Goal: Information Seeking & Learning: Learn about a topic

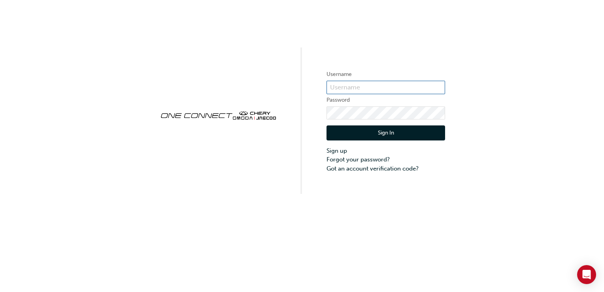
click at [343, 86] on input "text" at bounding box center [386, 87] width 119 height 13
type input "o"
type input "ONE00394"
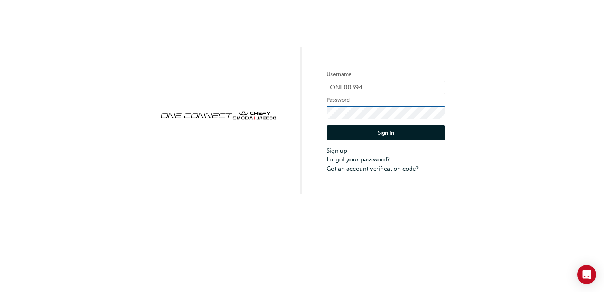
click button "Sign In" at bounding box center [386, 132] width 119 height 15
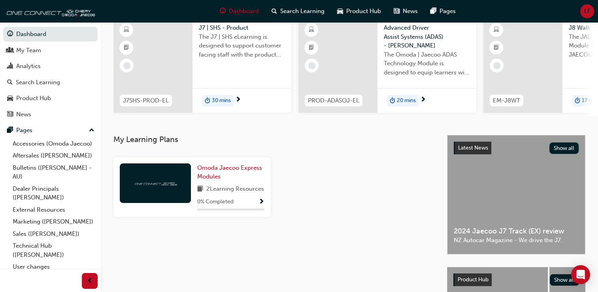
scroll to position [79, 0]
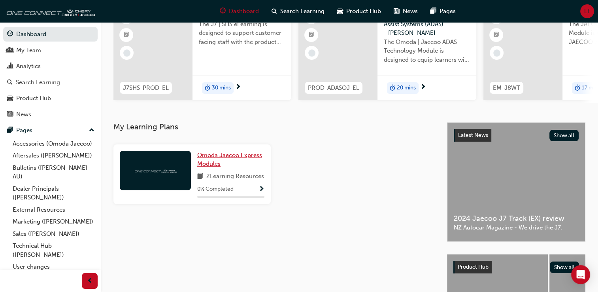
click at [240, 160] on span "Omoda Jaecoo Express Modules" at bounding box center [229, 159] width 65 height 16
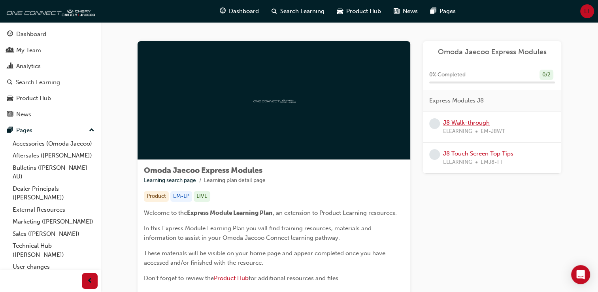
click at [477, 124] on link "J8 Walk-through" at bounding box center [466, 122] width 47 height 7
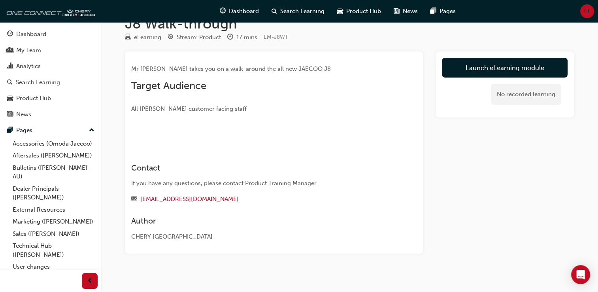
scroll to position [18, 0]
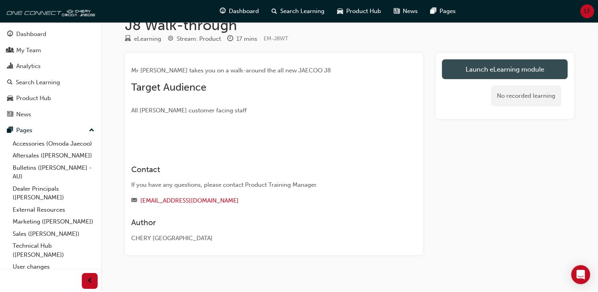
click at [509, 65] on link "Launch eLearning module" at bounding box center [505, 69] width 126 height 20
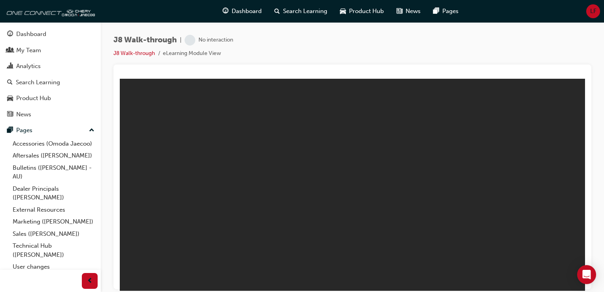
click at [509, 65] on div at bounding box center [353, 176] width 478 height 225
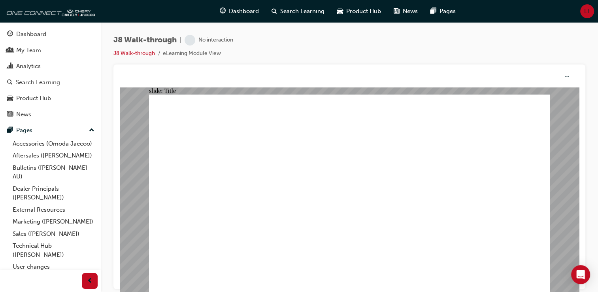
click at [509, 65] on div at bounding box center [350, 176] width 472 height 225
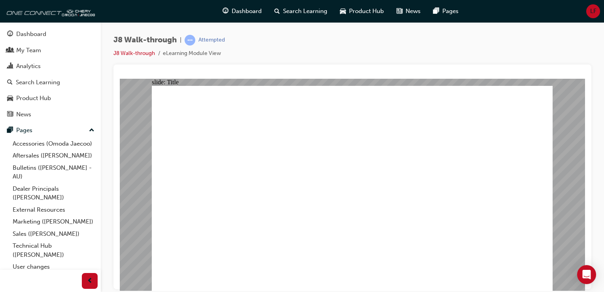
drag, startPoint x: 533, startPoint y: 272, endPoint x: 538, endPoint y: 252, distance: 21.2
drag, startPoint x: 604, startPoint y: 250, endPoint x: 600, endPoint y: 227, distance: 24.1
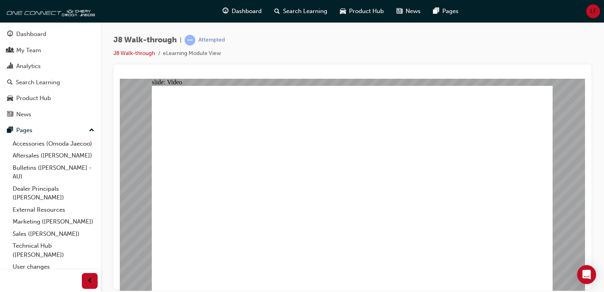
click at [600, 227] on div "J8 Walk-through | Attempted J8 Walk-through eLearning Module View" at bounding box center [352, 147] width 503 height 250
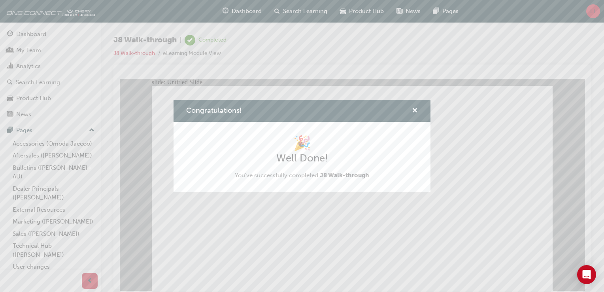
click at [509, 267] on div "Congratulations! 🎉 Well Done! You've successfully completed J8 Walk-through" at bounding box center [302, 146] width 604 height 292
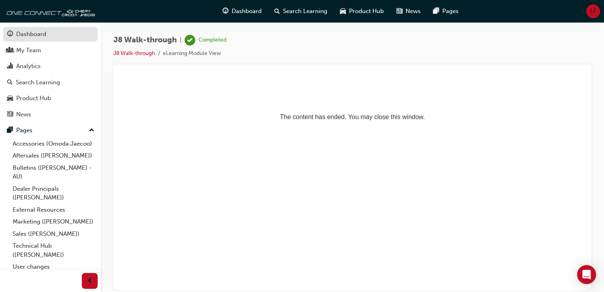
click at [57, 39] on div "Dashboard" at bounding box center [50, 34] width 87 height 10
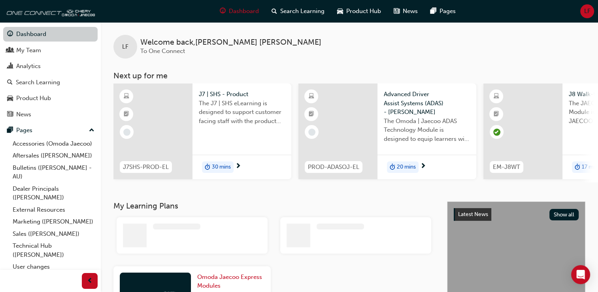
click at [57, 39] on link "Dashboard" at bounding box center [50, 34] width 95 height 15
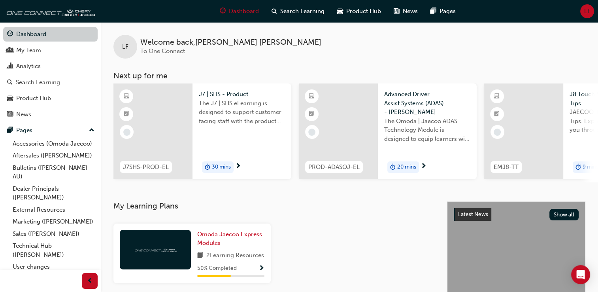
click at [57, 39] on link "Dashboard" at bounding box center [50, 34] width 95 height 15
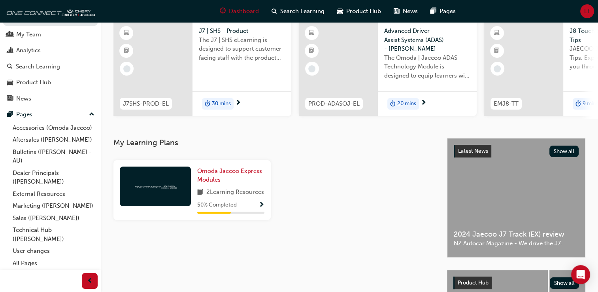
scroll to position [25, 0]
click at [394, 164] on div "Omoda Jaecoo Express Modules 2 Learning Resources 50 % Completed" at bounding box center [273, 190] width 327 height 72
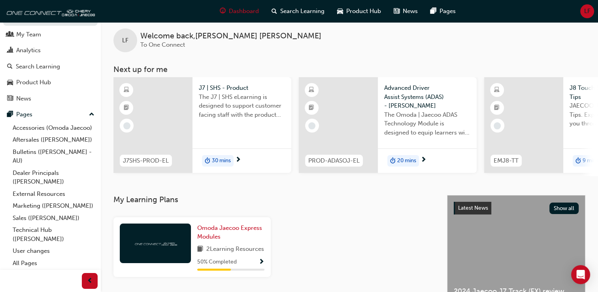
scroll to position [8, 0]
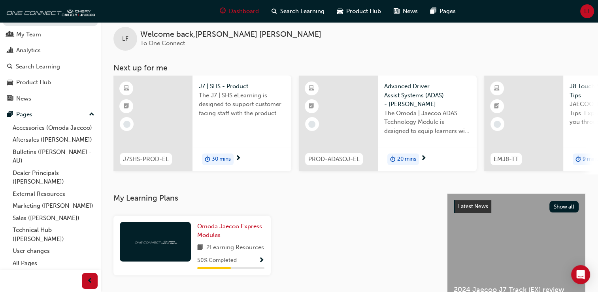
click at [214, 157] on span "30 mins" at bounding box center [221, 159] width 19 height 9
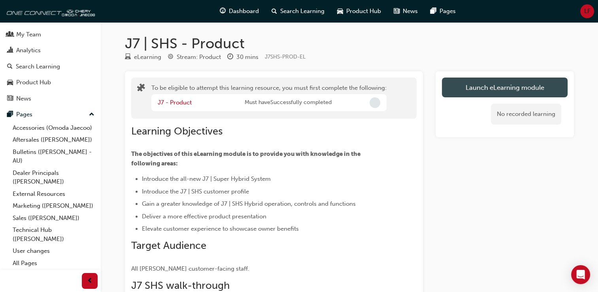
click at [468, 85] on button "Launch eLearning module" at bounding box center [505, 88] width 126 height 20
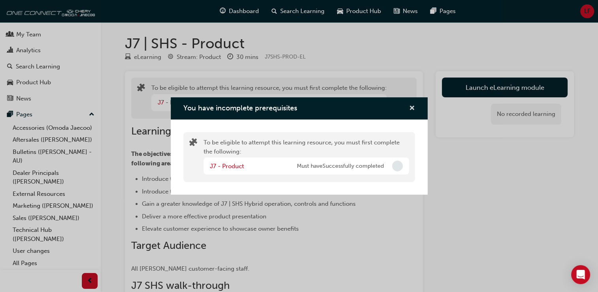
click at [410, 110] on span "cross-icon" at bounding box center [412, 108] width 6 height 7
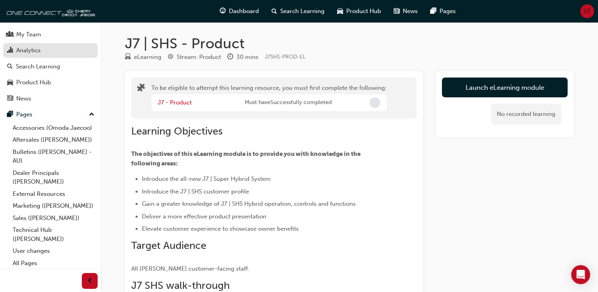
click at [71, 45] on div "Analytics" at bounding box center [50, 50] width 87 height 10
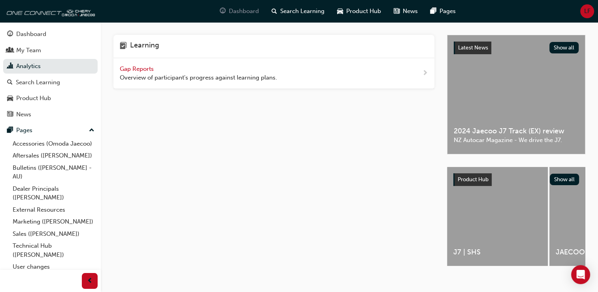
click at [238, 13] on span "Dashboard" at bounding box center [244, 11] width 30 height 9
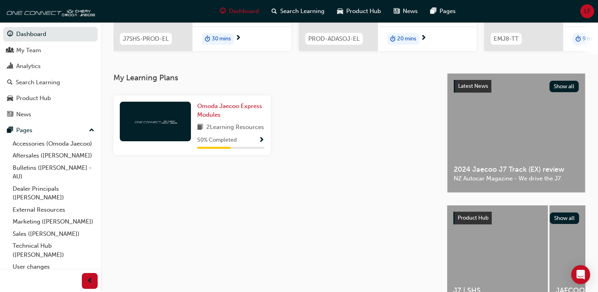
scroll to position [127, 0]
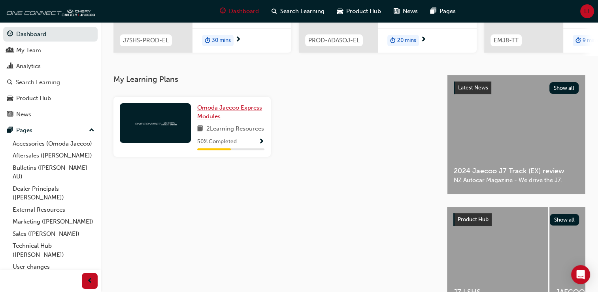
click at [237, 112] on span "Omoda Jaecoo Express Modules" at bounding box center [229, 112] width 65 height 16
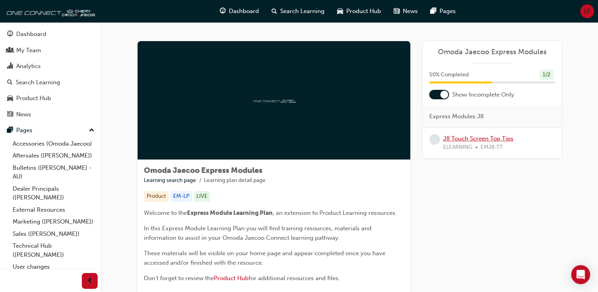
click at [453, 142] on link "J8 Touch Screen Top Tips" at bounding box center [478, 138] width 70 height 7
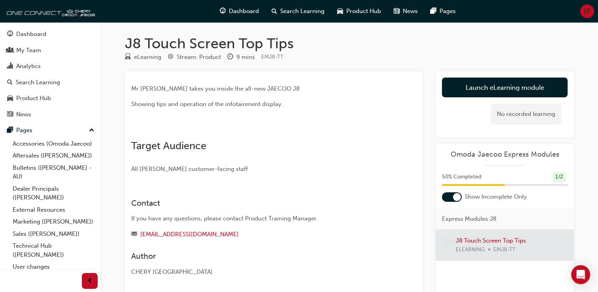
click at [453, 142] on div "Launch eLearning module Learning Plan No recorded learning Omoda Jaecoo Express…" at bounding box center [505, 218] width 138 height 295
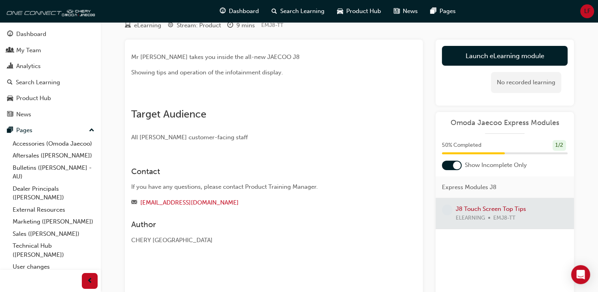
scroll to position [16, 0]
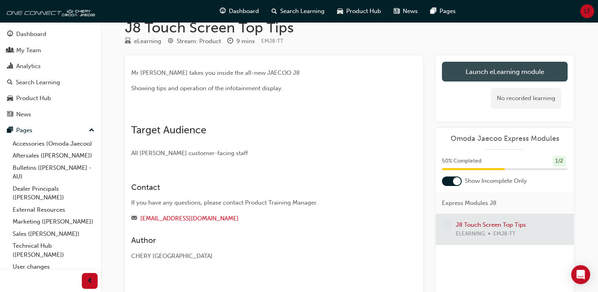
click at [522, 71] on link "Launch eLearning module" at bounding box center [505, 72] width 126 height 20
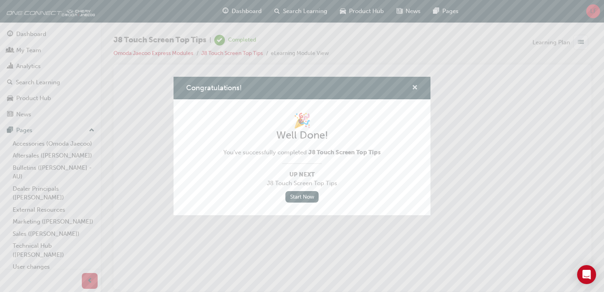
click at [413, 86] on span "cross-icon" at bounding box center [415, 88] width 6 height 7
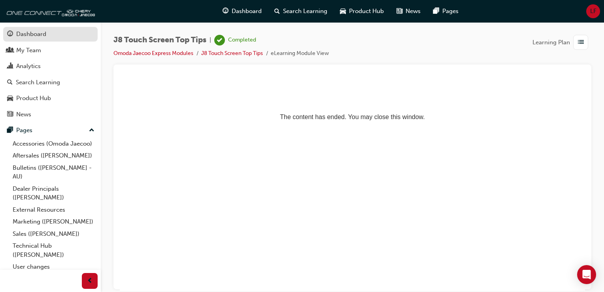
click at [52, 36] on div "Dashboard" at bounding box center [50, 34] width 87 height 10
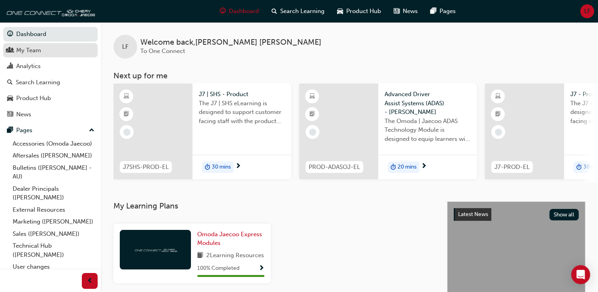
click at [38, 55] on div "My Team" at bounding box center [28, 50] width 25 height 9
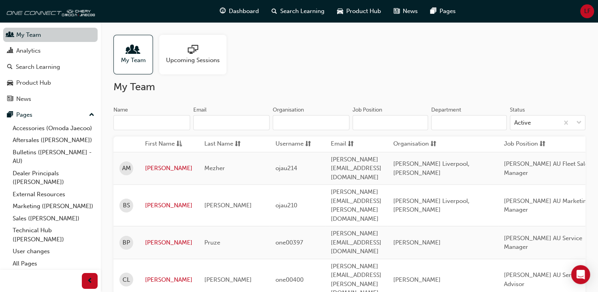
scroll to position [16, 0]
click at [293, 49] on div "My Team Upcoming Sessions" at bounding box center [350, 55] width 472 height 40
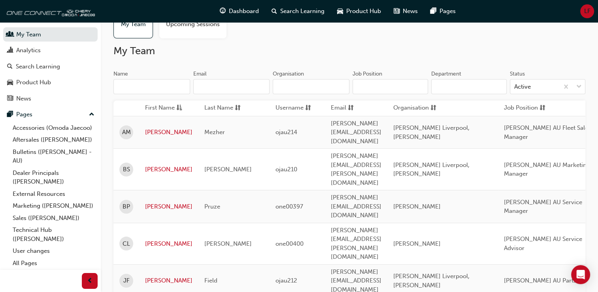
scroll to position [0, 0]
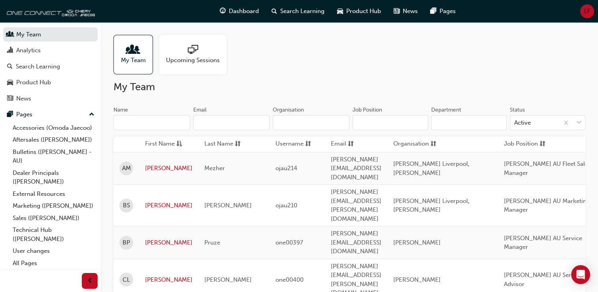
click at [187, 56] on span "Upcoming Sessions" at bounding box center [193, 60] width 54 height 9
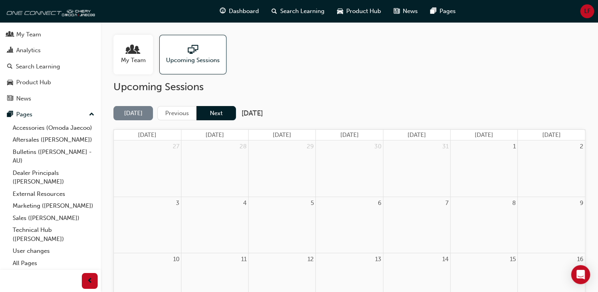
click at [219, 116] on button "Next" at bounding box center [217, 113] width 40 height 15
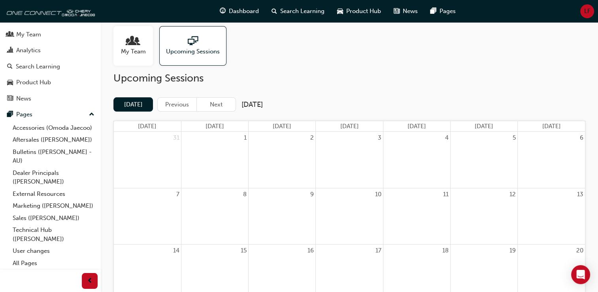
scroll to position [4, 0]
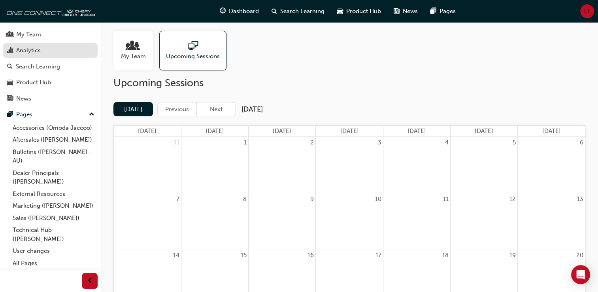
click at [39, 53] on div "Analytics" at bounding box center [28, 50] width 25 height 9
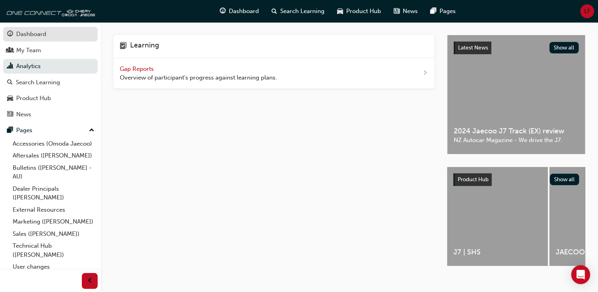
click at [36, 31] on div "Dashboard" at bounding box center [31, 34] width 30 height 9
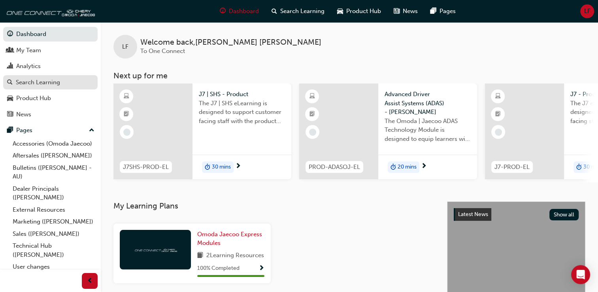
click at [40, 84] on div "Search Learning" at bounding box center [38, 82] width 44 height 9
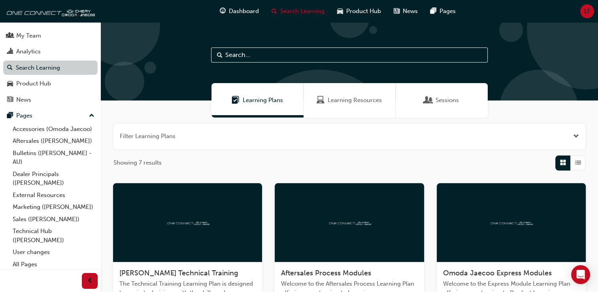
scroll to position [16, 0]
click at [203, 161] on div "Showing 7 results" at bounding box center [350, 162] width 472 height 15
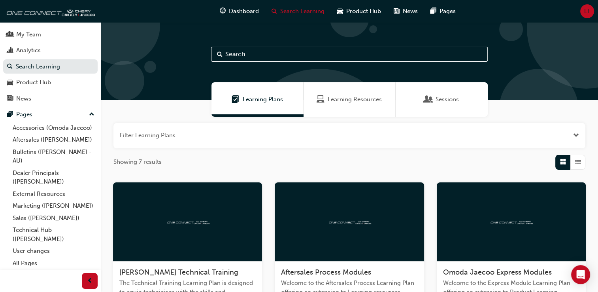
scroll to position [0, 0]
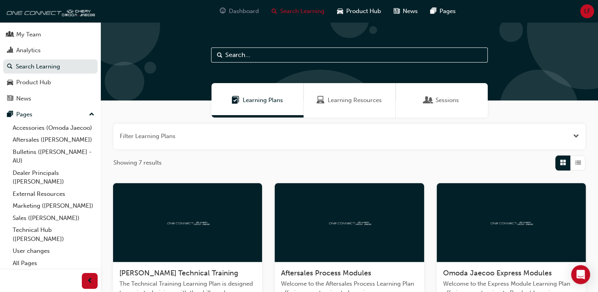
click at [243, 11] on span "Dashboard" at bounding box center [244, 11] width 30 height 9
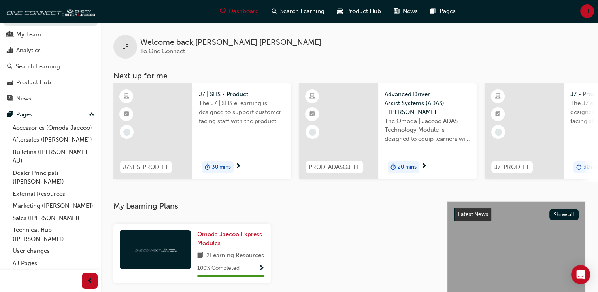
click at [234, 137] on div "J7 | SHS - Product The J7 | SHS eLearning is designed to support customer facin…" at bounding box center [242, 131] width 99 height 96
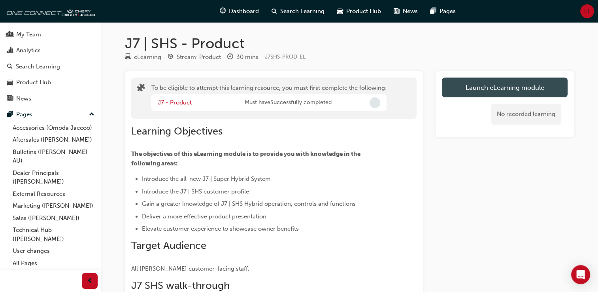
click at [490, 86] on button "Launch eLearning module" at bounding box center [505, 88] width 126 height 20
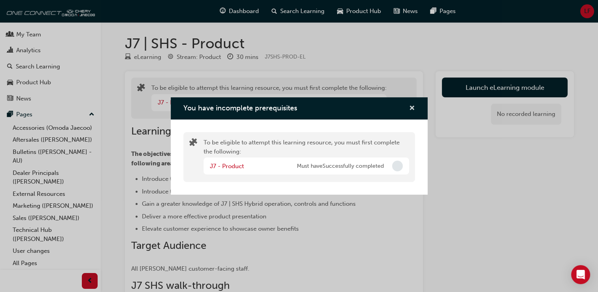
click at [411, 107] on span "cross-icon" at bounding box center [412, 108] width 6 height 7
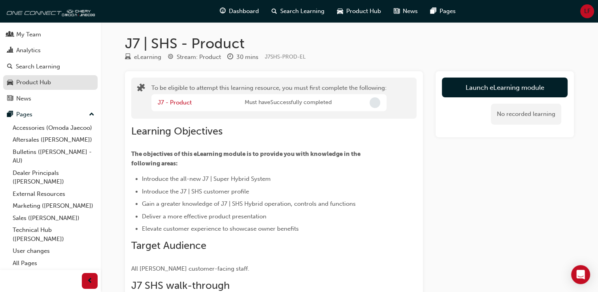
click at [22, 78] on div "Product Hub" at bounding box center [33, 82] width 35 height 9
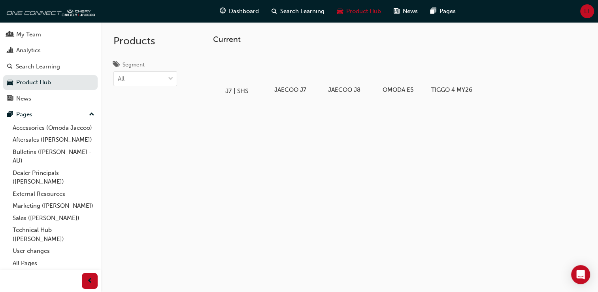
click at [236, 77] on div at bounding box center [237, 68] width 44 height 32
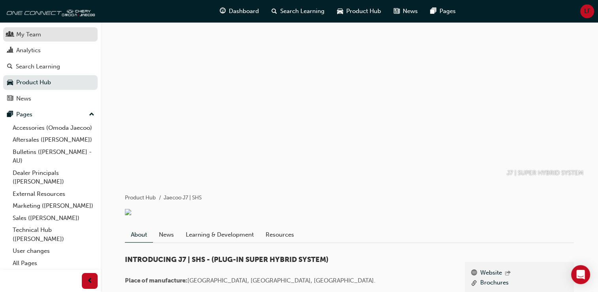
click at [41, 33] on div "My Team" at bounding box center [50, 35] width 87 height 10
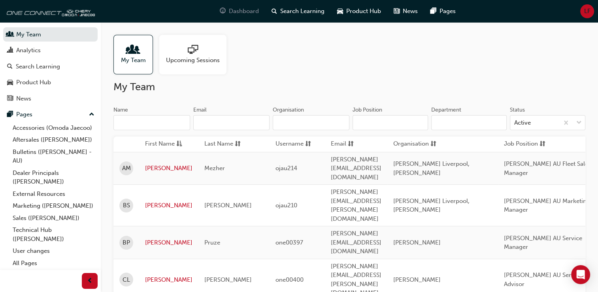
click at [244, 14] on span "Dashboard" at bounding box center [244, 11] width 30 height 9
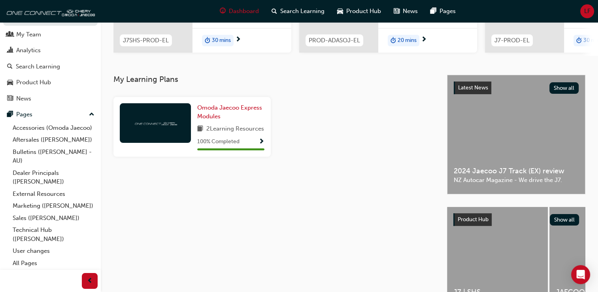
scroll to position [142, 0]
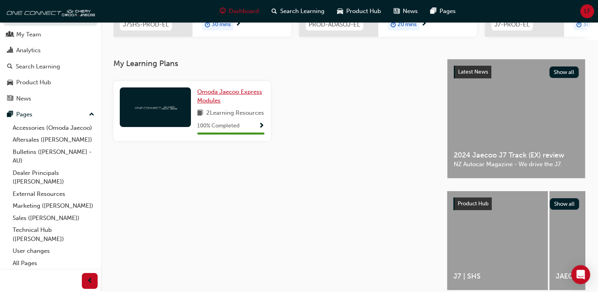
click at [218, 102] on span "Omoda Jaecoo Express Modules" at bounding box center [229, 96] width 65 height 16
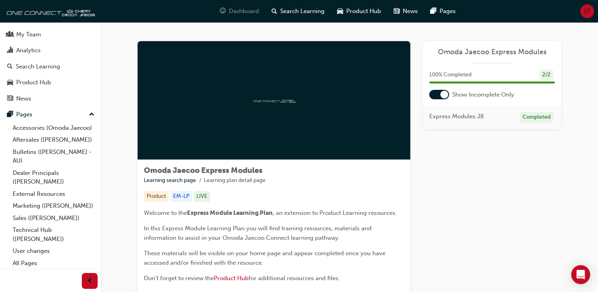
click at [248, 6] on div "Dashboard" at bounding box center [240, 11] width 52 height 16
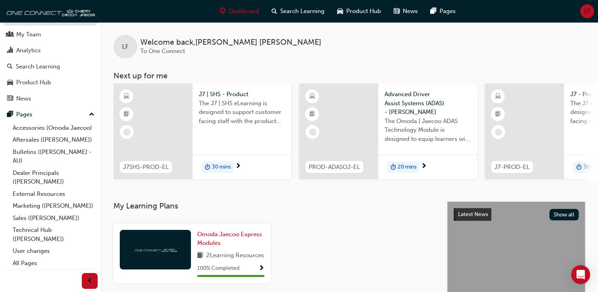
click at [161, 166] on span "J7SHS-PROD-EL" at bounding box center [146, 167] width 46 height 9
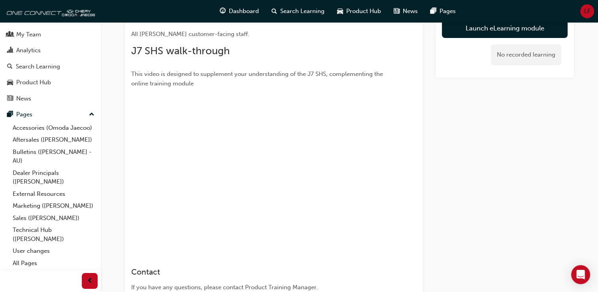
scroll to position [250, 0]
